Goal: Communication & Community: Ask a question

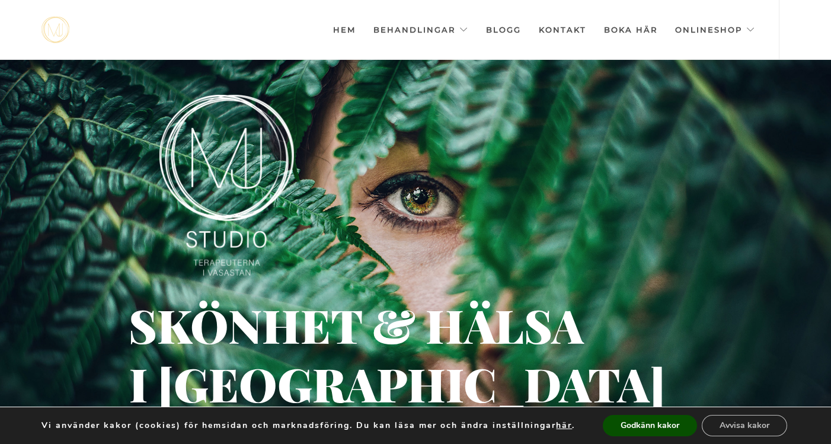
click at [571, 27] on link "Kontakt" at bounding box center [562, 29] width 47 height 59
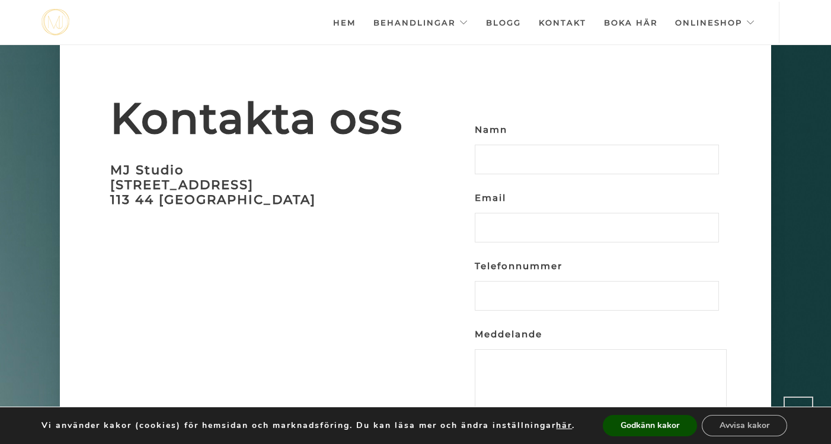
scroll to position [3593, 0]
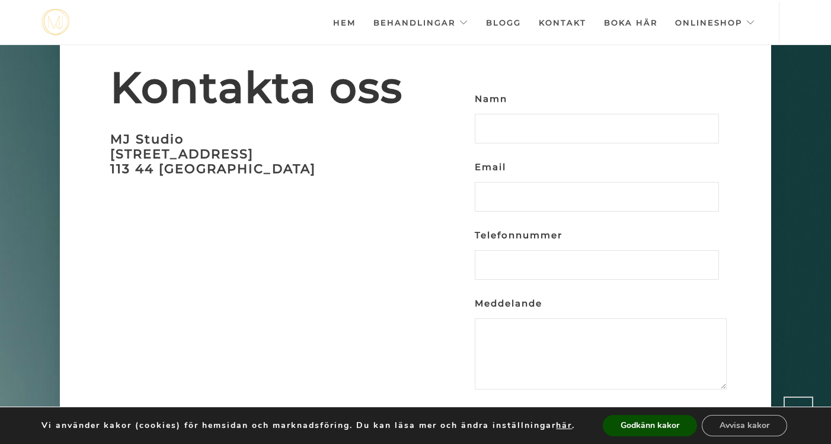
click at [512, 114] on input "Namn" at bounding box center [597, 129] width 244 height 30
type input "[PERSON_NAME]"
type input "[EMAIL_ADDRESS][DOMAIN_NAME]"
type input "0736258255"
click at [502, 318] on textarea "Meddelande" at bounding box center [601, 353] width 252 height 71
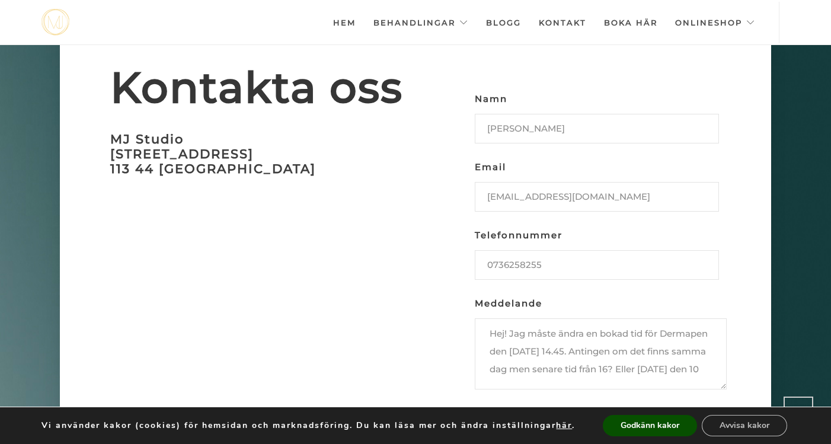
scroll to position [23, 0]
drag, startPoint x: 547, startPoint y: 358, endPoint x: 632, endPoint y: 358, distance: 84.1
click at [632, 358] on textarea "Hej! Jag måste ändra en bokad tid för Dermapen den [DATE] 14.45. Antingen om de…" at bounding box center [601, 353] width 252 height 71
click at [621, 345] on textarea "Hej! Jag måste ändra en bokad tid för Dermapen den [DATE] 14.45. Antingen om de…" at bounding box center [601, 353] width 252 height 71
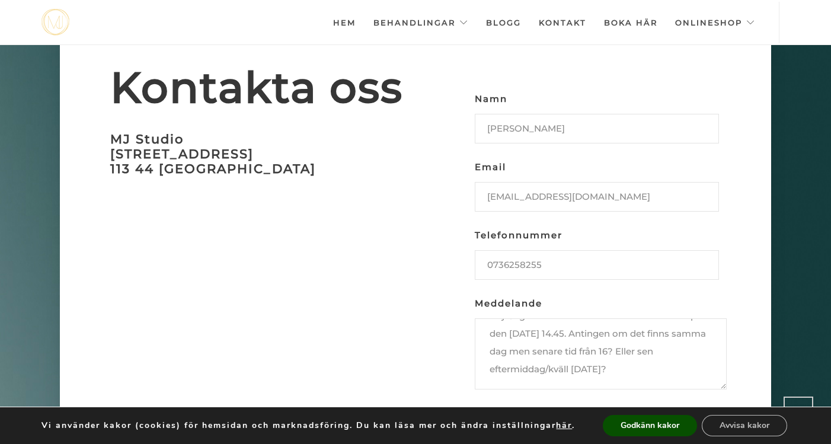
click at [553, 345] on textarea "Hej! Jag måste ändra en bokad tid för Dermapen den [DATE] 14.45. Antingen om de…" at bounding box center [601, 353] width 252 height 71
type textarea "Hej! Jag måste ändra en bokad tid för Dermapen den [DATE] 14.45. Antingen om de…"
click at [512, 410] on input "Skicka" at bounding box center [507, 425] width 65 height 30
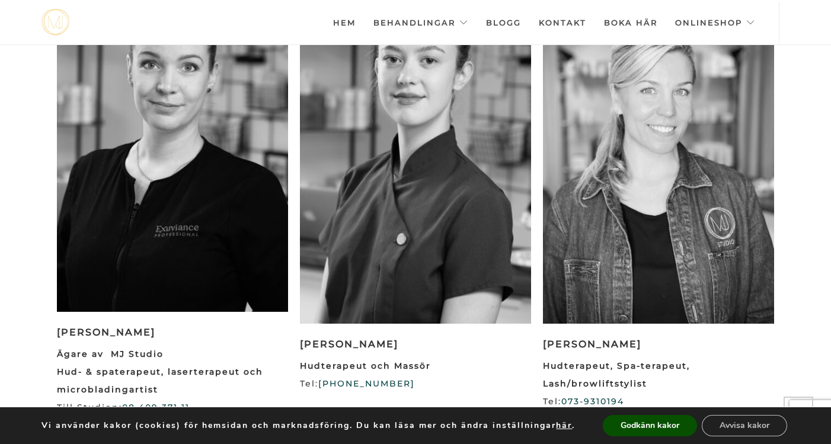
scroll to position [0, 0]
